Goal: Information Seeking & Learning: Check status

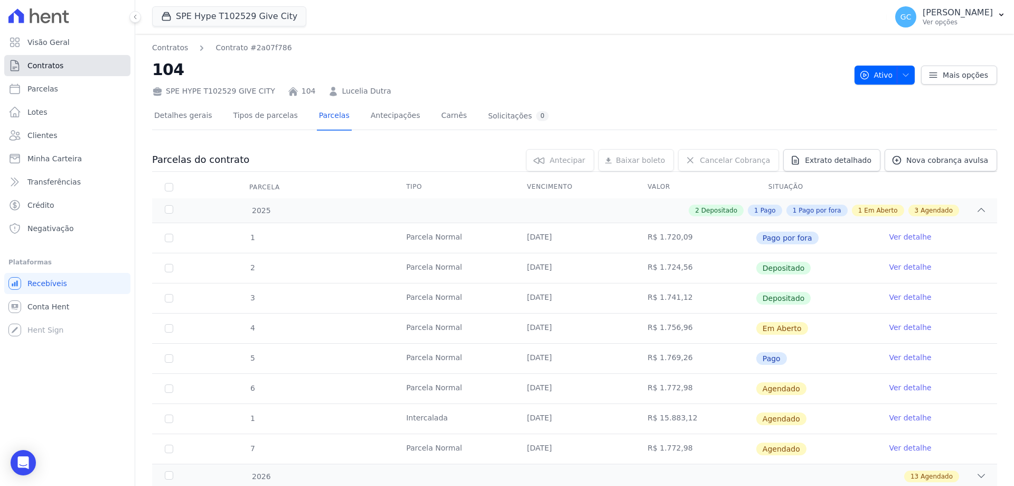
click at [58, 74] on link "Contratos" at bounding box center [67, 65] width 126 height 21
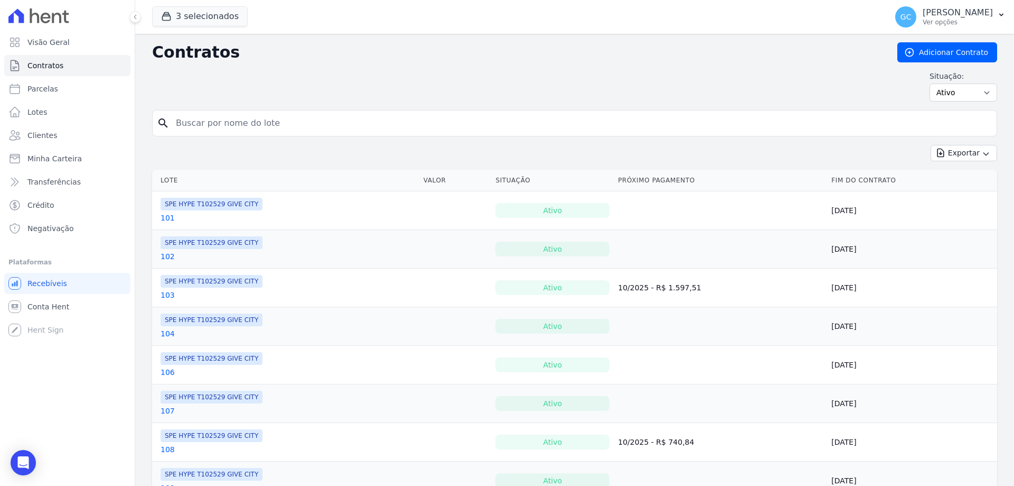
click at [194, 122] on input "search" at bounding box center [581, 123] width 823 height 21
type input "212"
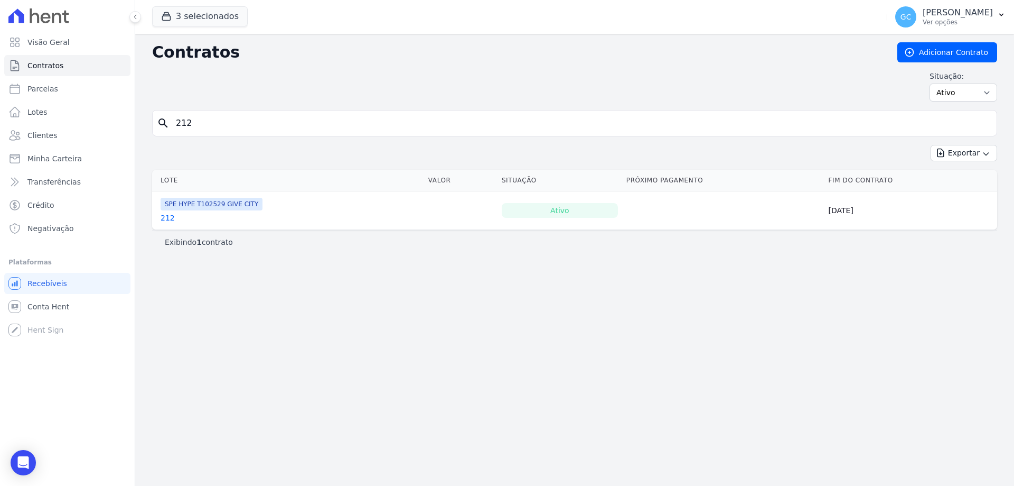
click at [167, 217] on link "212" at bounding box center [168, 217] width 14 height 11
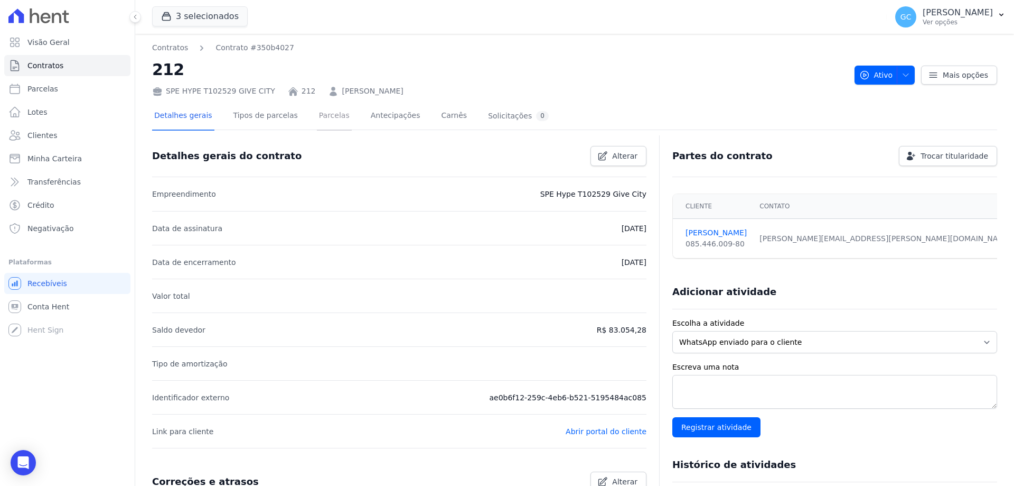
click at [323, 120] on link "Parcelas" at bounding box center [334, 116] width 35 height 28
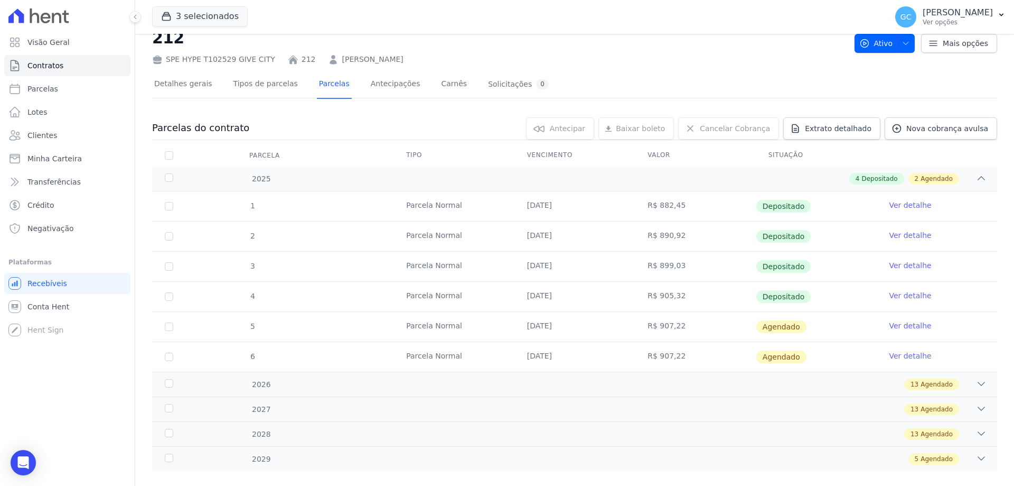
scroll to position [49, 0]
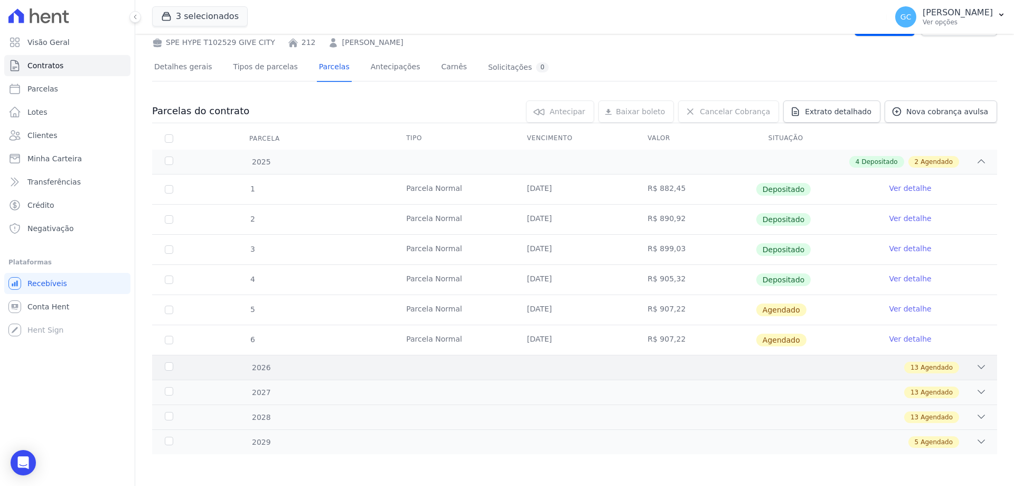
click at [960, 370] on div "13 Agendado" at bounding box center [616, 367] width 741 height 12
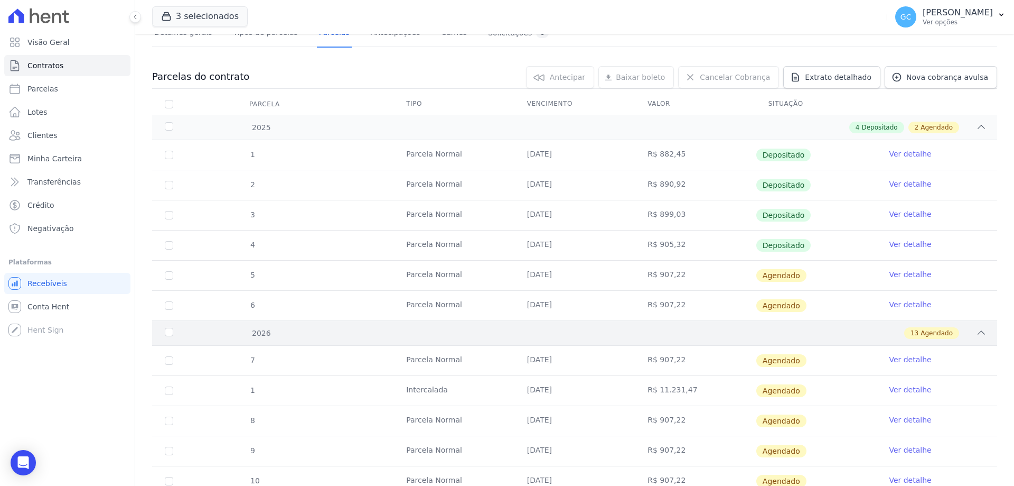
scroll to position [101, 0]
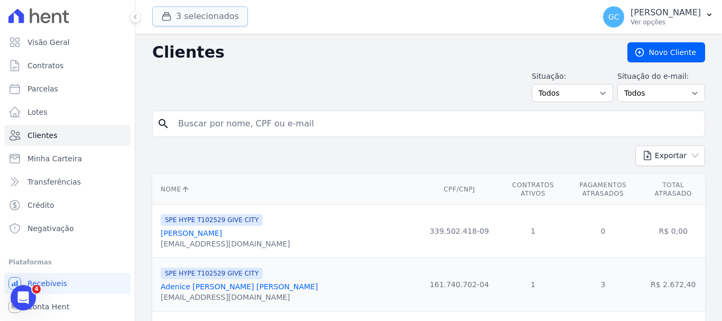
click at [202, 18] on button "3 selecionados" at bounding box center [200, 16] width 96 height 20
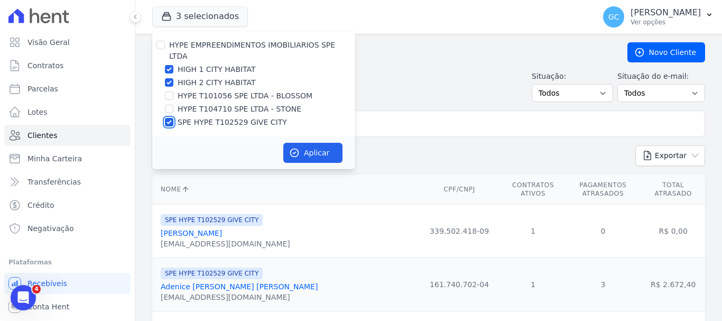
click at [167, 118] on input "SPE HYPE T102529 GIVE CITY" at bounding box center [169, 122] width 8 height 8
checkbox input "false"
click at [308, 147] on button "Aplicar" at bounding box center [312, 153] width 59 height 20
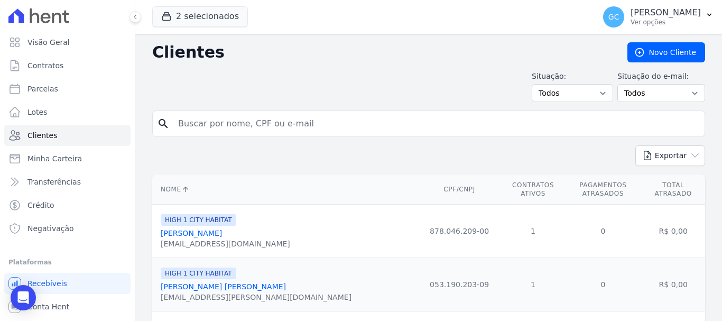
click at [266, 123] on input "search" at bounding box center [436, 123] width 528 height 21
paste input "Alexandre Medeiros Rocha"
click at [320, 123] on input "Alexandre Medeiros Rocha" at bounding box center [436, 123] width 528 height 21
type input "Alexandre Medeiros Rocha"
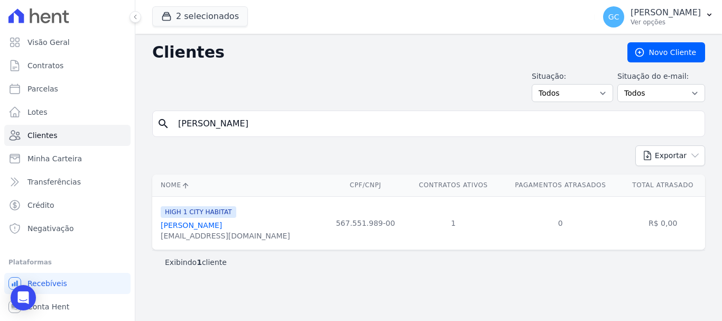
click at [222, 225] on link "Alexandre Medeiros Rocha" at bounding box center [191, 225] width 61 height 8
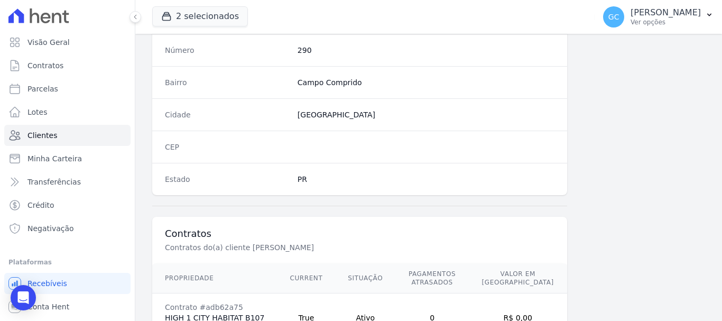
scroll to position [676, 0]
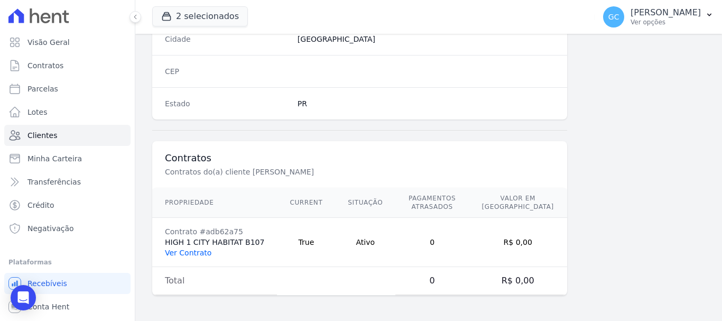
click at [199, 253] on link "Ver Contrato" at bounding box center [188, 252] width 46 height 8
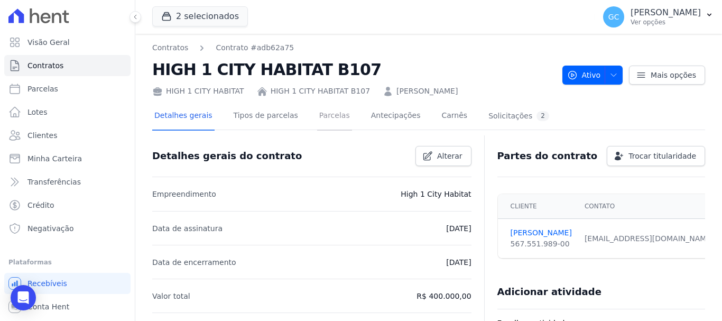
click at [320, 120] on link "Parcelas" at bounding box center [334, 116] width 35 height 28
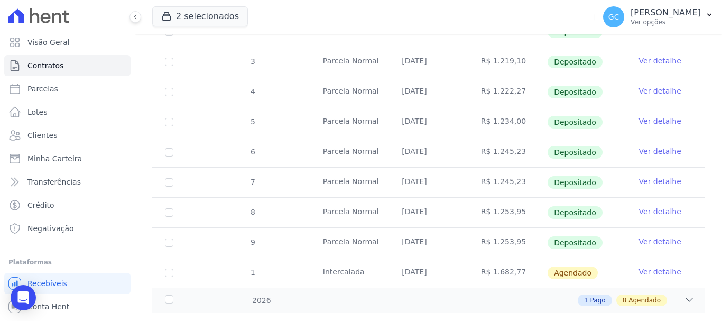
scroll to position [259, 0]
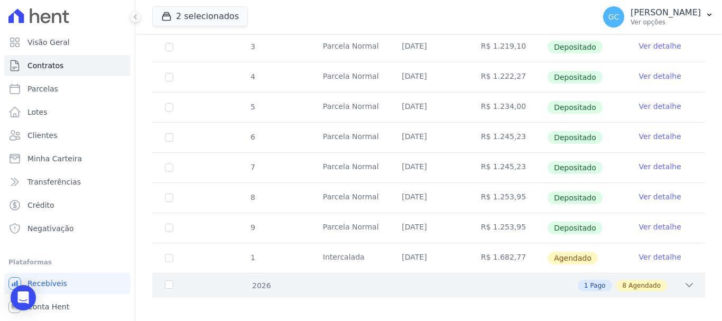
click at [684, 279] on icon at bounding box center [689, 284] width 11 height 11
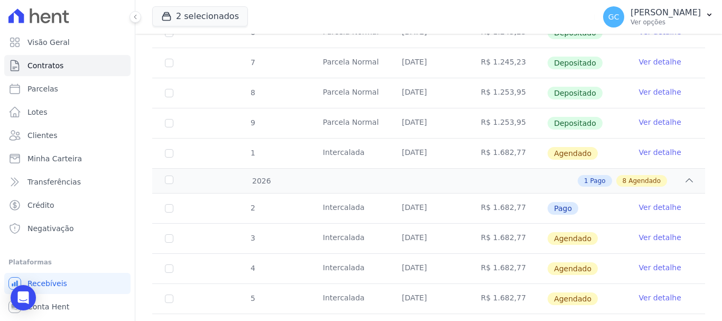
scroll to position [365, 0]
click at [647, 201] on link "Ver detalhe" at bounding box center [660, 206] width 42 height 11
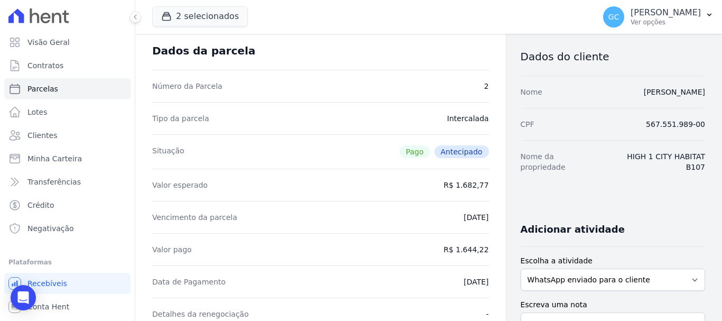
scroll to position [53, 0]
drag, startPoint x: 486, startPoint y: 182, endPoint x: 571, endPoint y: 190, distance: 86.0
copy dd "1.682,77"
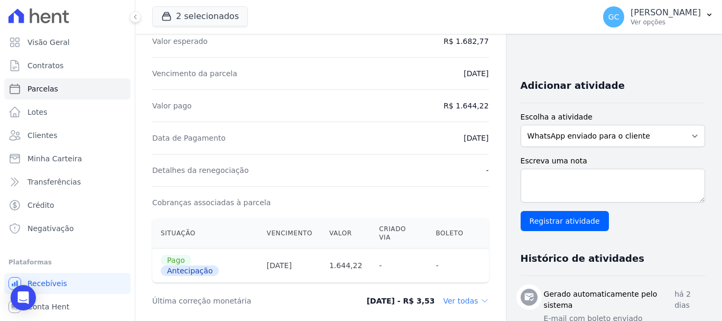
scroll to position [211, 0]
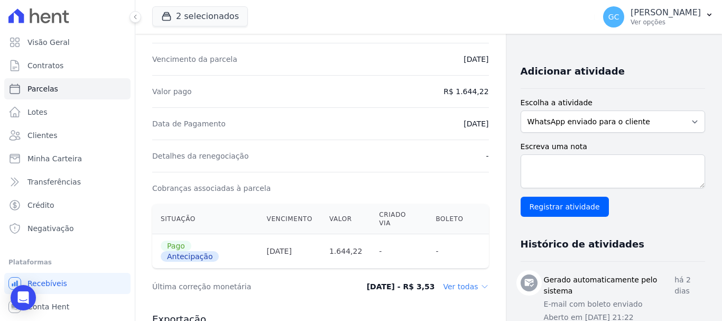
drag, startPoint x: 484, startPoint y: 92, endPoint x: 456, endPoint y: 96, distance: 27.7
click at [456, 96] on div "Contratos Contrato #adb62a75 Parcelas Parcela #2 Parcela #2 - Janeiro de 2026 D…" at bounding box center [320, 194] width 370 height 745
copy dd "1.644,22"
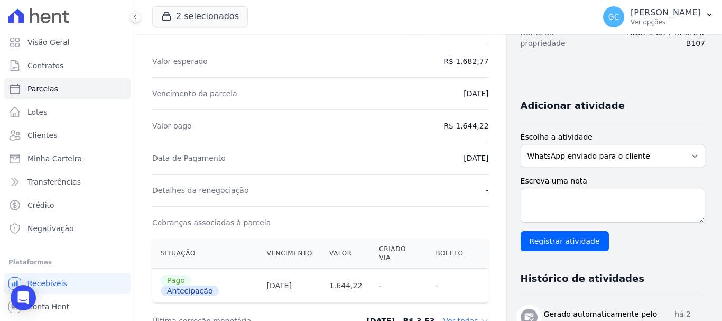
scroll to position [317, 0]
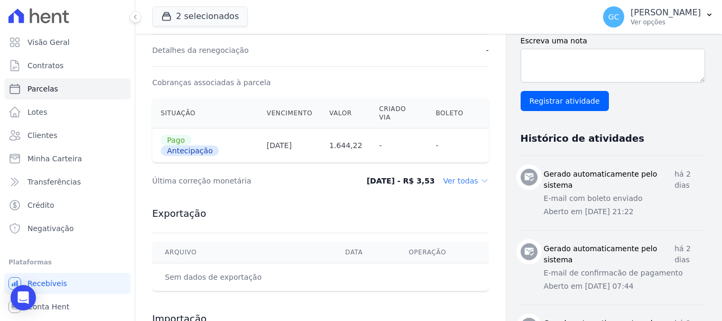
click at [480, 176] on icon at bounding box center [484, 180] width 8 height 8
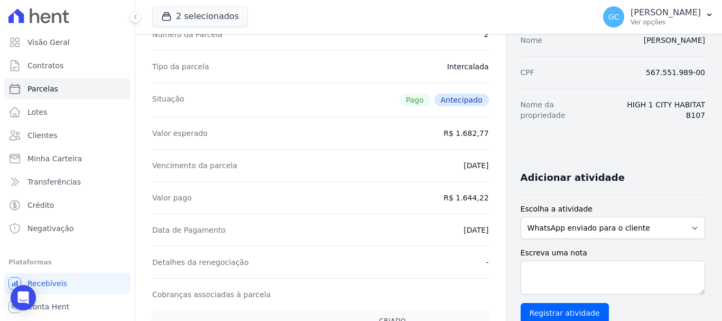
scroll to position [124, 0]
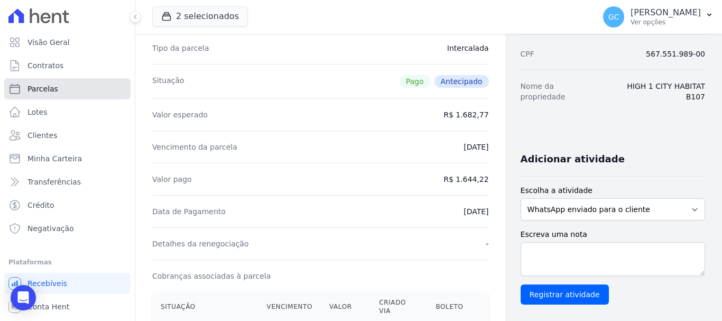
click at [45, 90] on span "Parcelas" at bounding box center [42, 88] width 31 height 11
select select
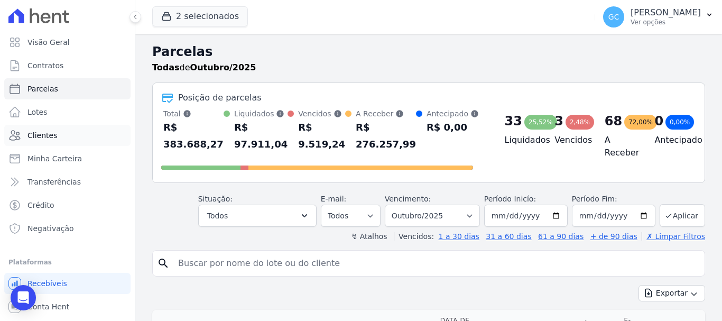
click at [50, 133] on span "Clientes" at bounding box center [42, 135] width 30 height 11
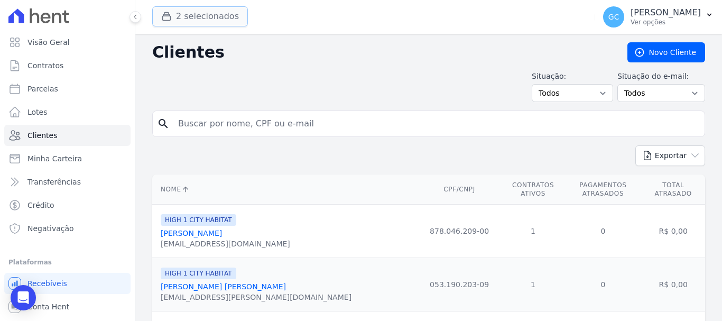
click at [206, 15] on button "2 selecionados" at bounding box center [200, 16] width 96 height 20
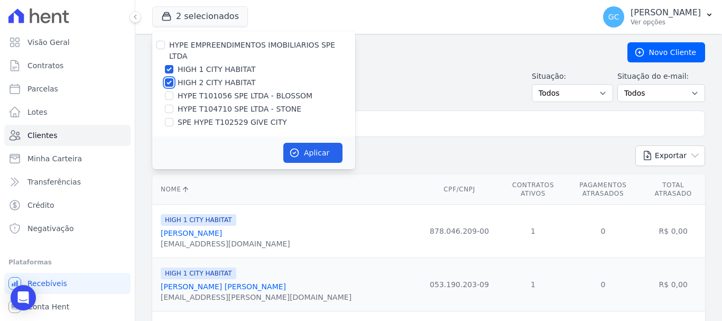
drag, startPoint x: 169, startPoint y: 69, endPoint x: 165, endPoint y: 57, distance: 12.7
click at [168, 78] on input "HIGH 2 CITY HABITAT" at bounding box center [169, 82] width 8 height 8
checkbox input "false"
click at [166, 65] on input "HIGH 1 CITY HABITAT" at bounding box center [169, 69] width 8 height 8
checkbox input "false"
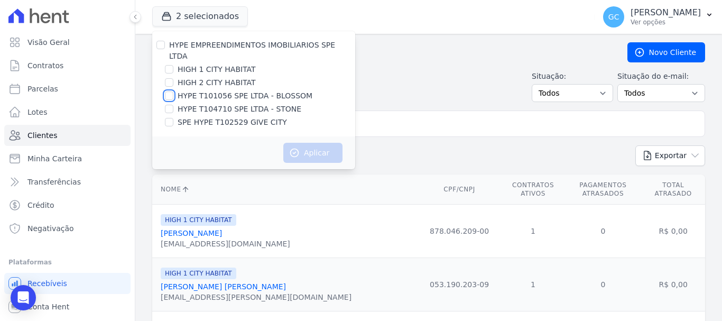
click at [167, 91] on input "HYPE T101056 SPE LTDA - BLOSSOM" at bounding box center [169, 95] width 8 height 8
checkbox input "true"
click at [308, 143] on button "Aplicar" at bounding box center [312, 153] width 59 height 20
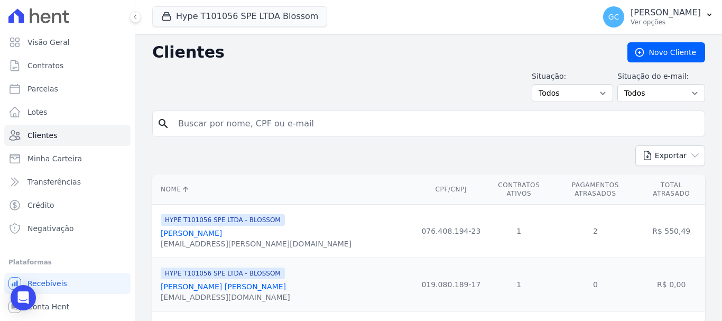
click at [252, 123] on input "search" at bounding box center [436, 123] width 528 height 21
paste input "Rogerio Candido Correia"
type input "Rogerio Candido Correia"
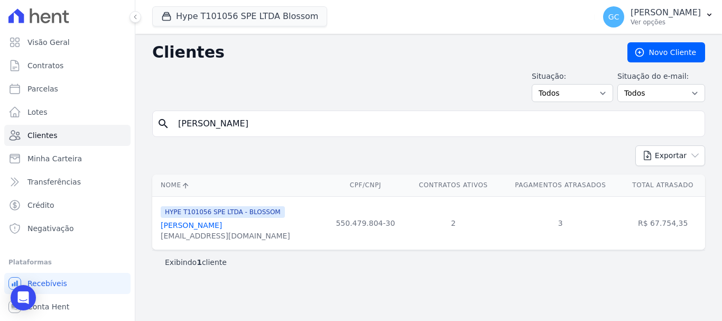
click at [205, 225] on link "Rogerio Candido Correia" at bounding box center [191, 225] width 61 height 8
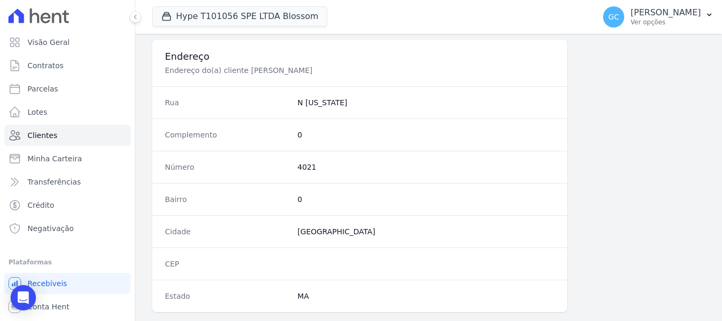
scroll to position [725, 0]
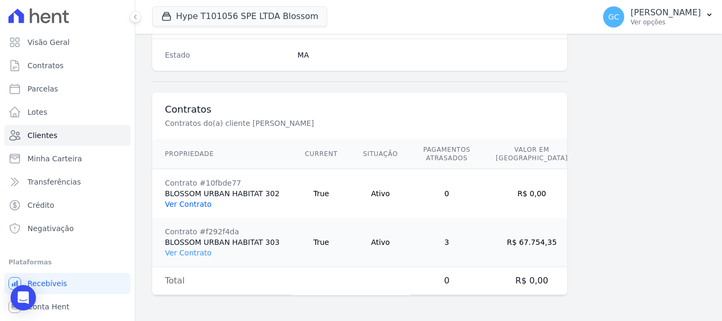
click at [194, 204] on link "Ver Contrato" at bounding box center [188, 204] width 46 height 8
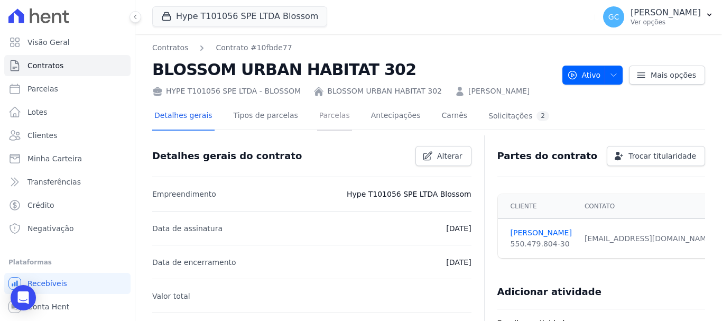
click at [322, 111] on link "Parcelas" at bounding box center [334, 116] width 35 height 28
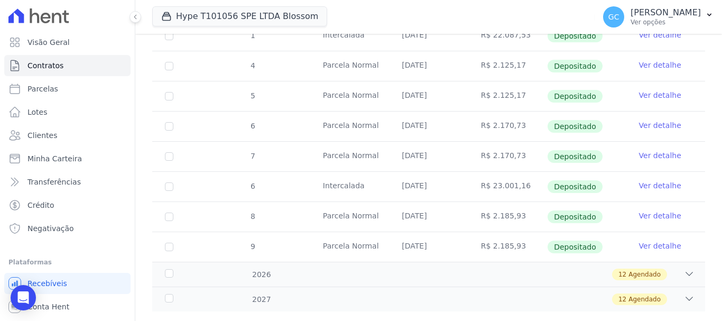
scroll to position [314, 0]
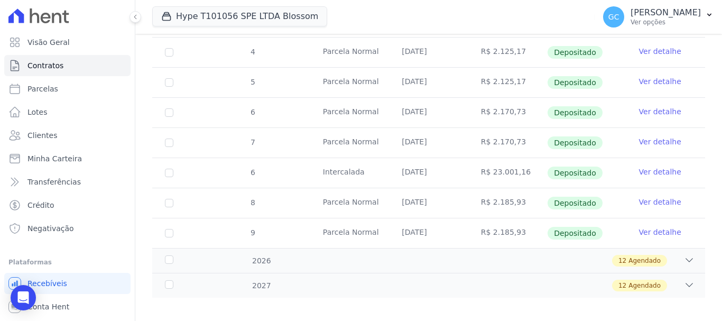
click at [655, 166] on link "Ver detalhe" at bounding box center [660, 171] width 42 height 11
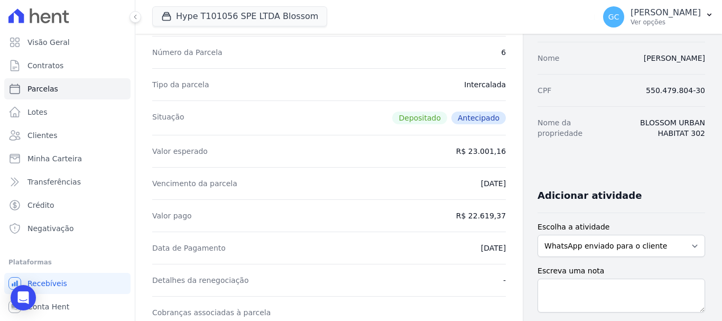
scroll to position [106, 0]
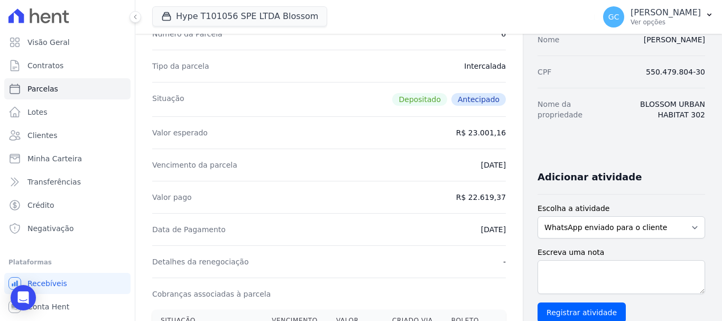
drag, startPoint x: 457, startPoint y: 133, endPoint x: 490, endPoint y: 133, distance: 32.8
click at [490, 133] on div "Contratos Contrato #10fbde77 Parcelas Parcela #6 Parcela #6 - Novembro de 2025 …" at bounding box center [328, 321] width 387 height 787
copy dd "23.001,16"
drag, startPoint x: 456, startPoint y: 199, endPoint x: 492, endPoint y: 202, distance: 36.1
click at [492, 202] on div "Contratos Contrato #10fbde77 Parcelas Parcela #6 Parcela #6 - Novembro de 2025 …" at bounding box center [328, 321] width 387 height 787
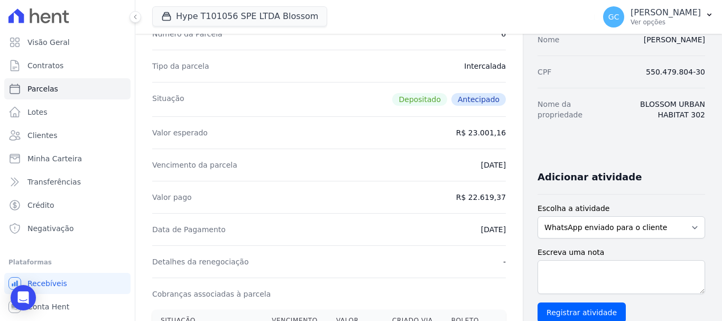
copy dd "22.619,37"
click at [197, 17] on button "Hype T101056 SPE LTDA Blossom" at bounding box center [239, 16] width 175 height 20
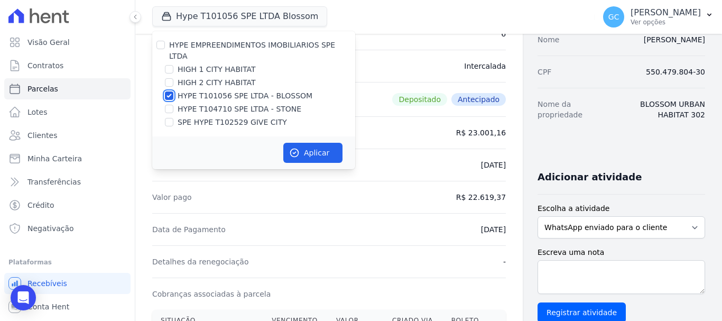
click at [168, 91] on input "HYPE T101056 SPE LTDA - BLOSSOM" at bounding box center [169, 95] width 8 height 8
checkbox input "false"
click at [172, 78] on input "HIGH 2 CITY HABITAT" at bounding box center [169, 82] width 8 height 8
checkbox input "true"
click at [173, 65] on input "HIGH 1 CITY HABITAT" at bounding box center [169, 69] width 8 height 8
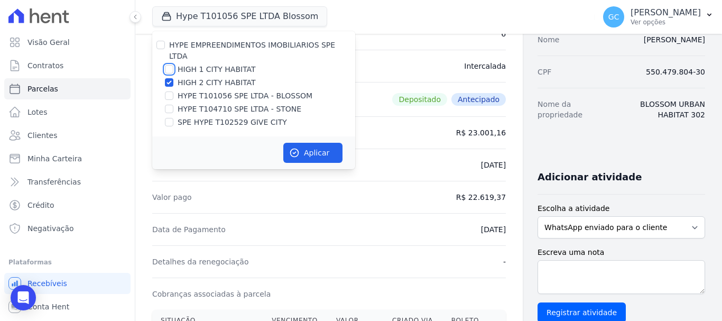
checkbox input "true"
click at [312, 143] on button "Aplicar" at bounding box center [312, 153] width 59 height 20
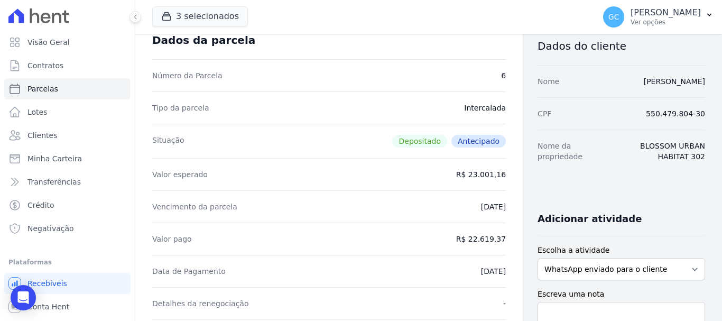
scroll to position [0, 0]
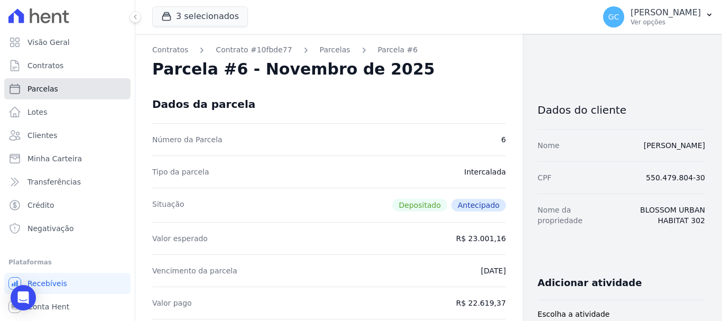
click at [59, 94] on link "Parcelas" at bounding box center [67, 88] width 126 height 21
select select
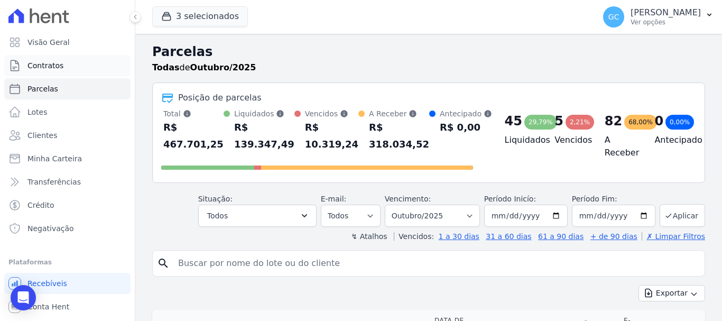
click at [59, 64] on span "Contratos" at bounding box center [45, 65] width 36 height 11
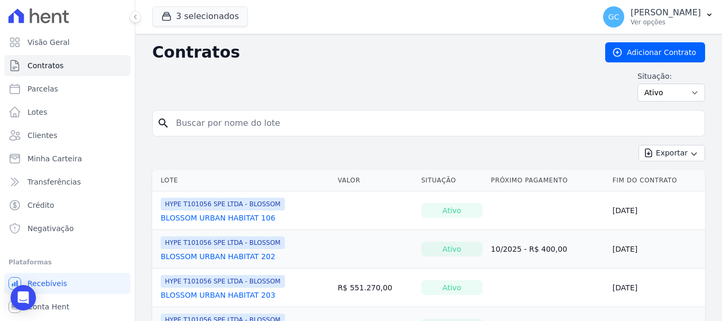
click at [202, 128] on input "search" at bounding box center [435, 123] width 530 height 21
type input "202"
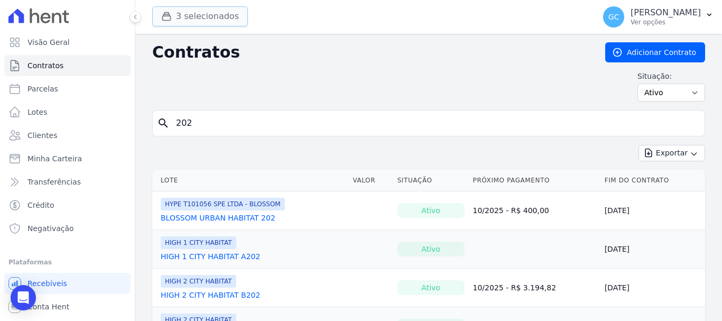
drag, startPoint x: 202, startPoint y: 13, endPoint x: 200, endPoint y: 22, distance: 9.2
click at [201, 14] on button "3 selecionados" at bounding box center [200, 16] width 96 height 20
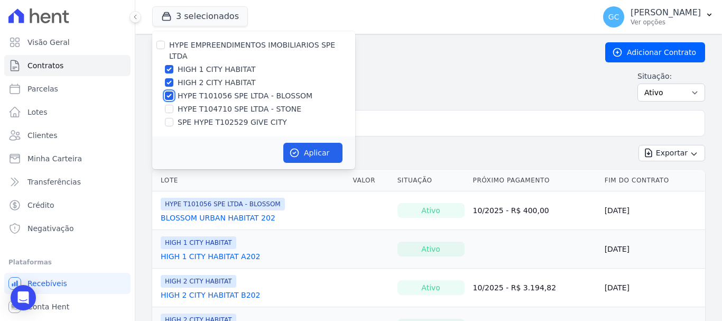
click at [172, 91] on input "HYPE T101056 SPE LTDA - BLOSSOM" at bounding box center [169, 95] width 8 height 8
checkbox input "false"
click at [324, 145] on button "Aplicar" at bounding box center [312, 153] width 59 height 20
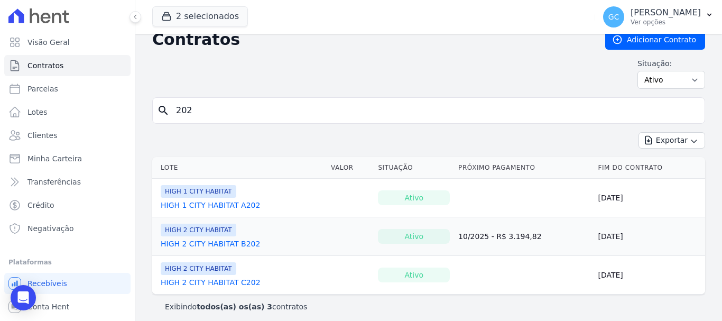
scroll to position [18, 0]
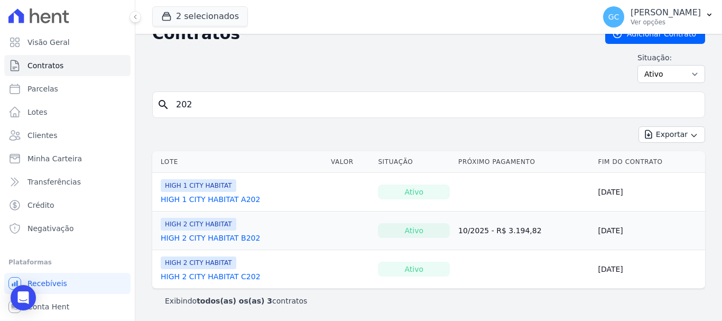
click at [240, 200] on link "HIGH 1 CITY HABITAT A202" at bounding box center [210, 199] width 99 height 11
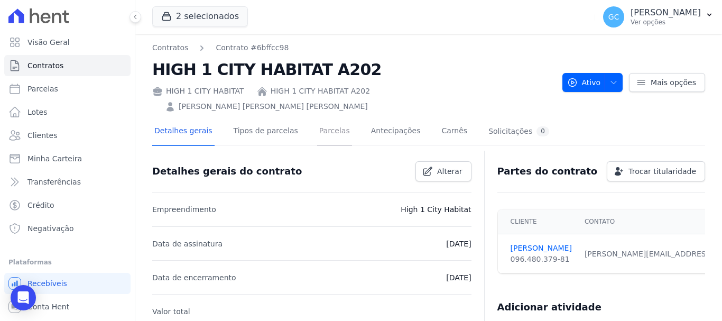
click at [328, 118] on link "Parcelas" at bounding box center [334, 132] width 35 height 28
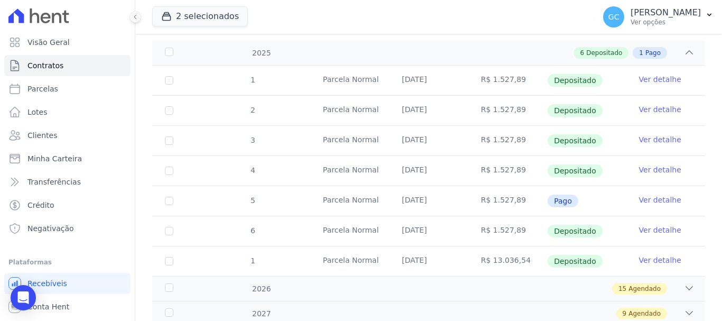
scroll to position [194, 0]
